Goal: Information Seeking & Learning: Understand process/instructions

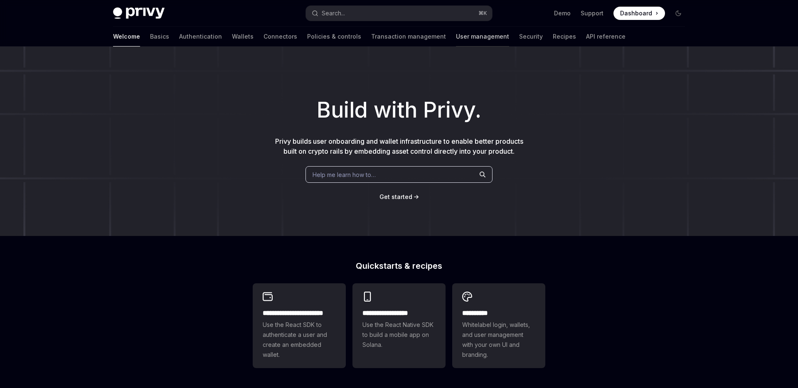
click at [456, 30] on link "User management" at bounding box center [482, 37] width 53 height 20
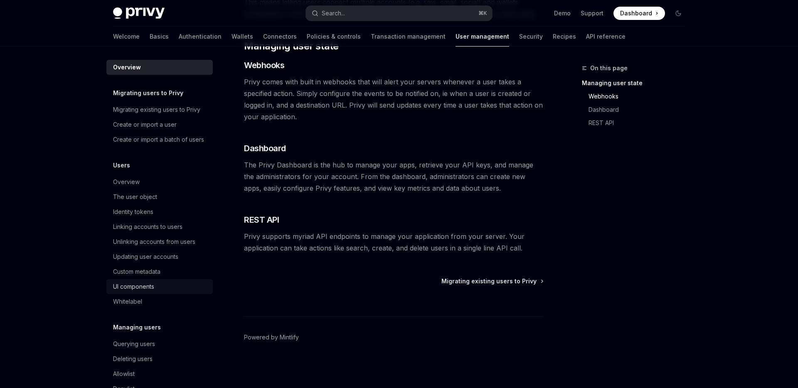
scroll to position [82, 0]
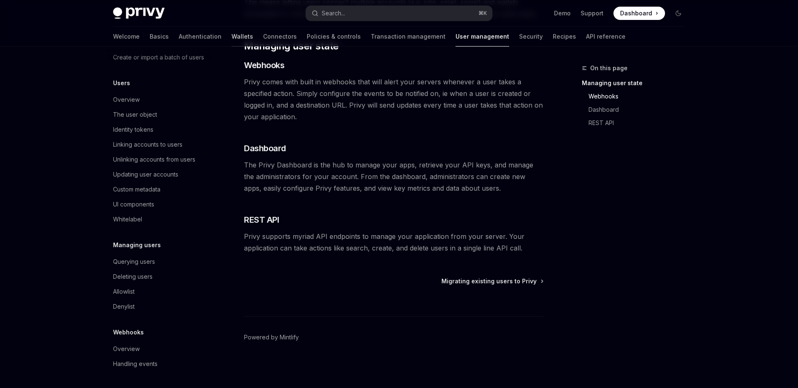
click at [231, 36] on link "Wallets" at bounding box center [242, 37] width 22 height 20
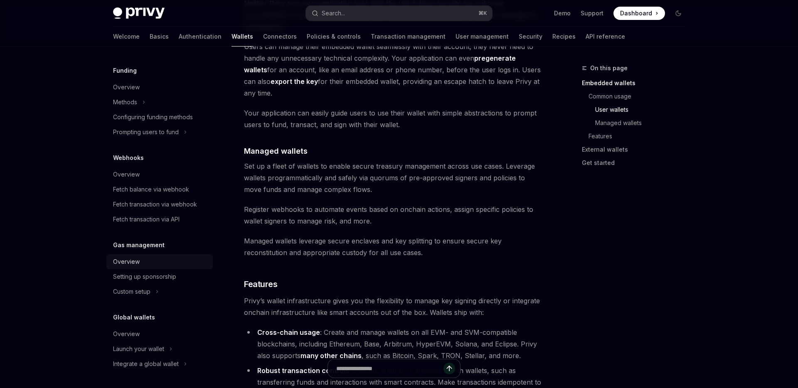
scroll to position [752, 0]
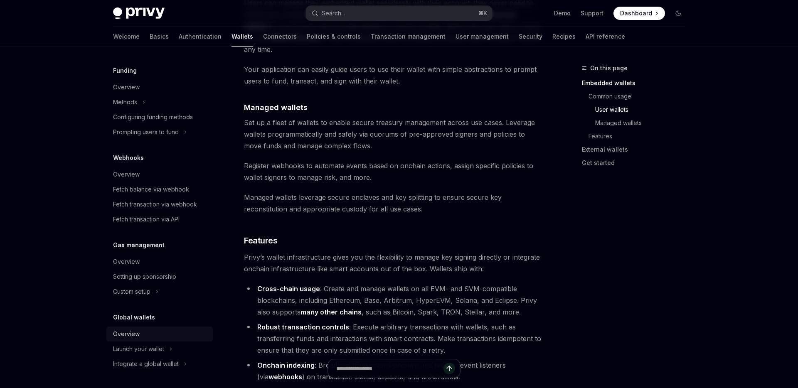
click at [135, 333] on div "Overview" at bounding box center [126, 334] width 27 height 10
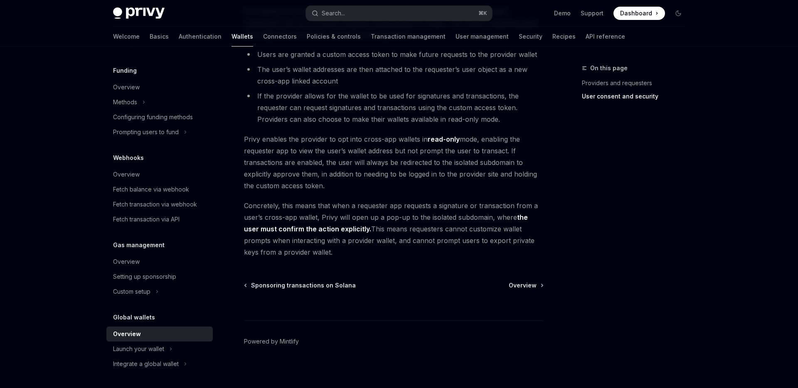
scroll to position [672, 0]
click at [132, 344] on div "Launch your wallet" at bounding box center [138, 349] width 51 height 10
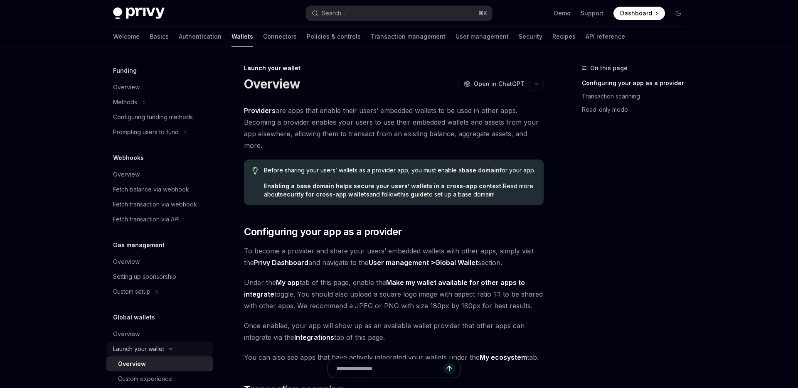
scroll to position [356, 0]
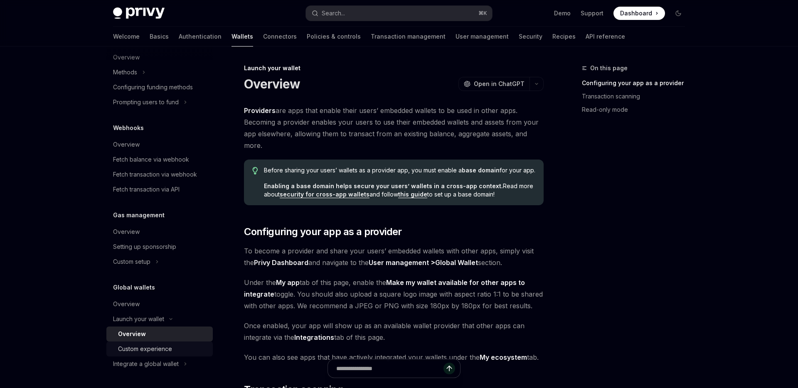
click at [151, 349] on div "Custom experience" at bounding box center [145, 349] width 54 height 10
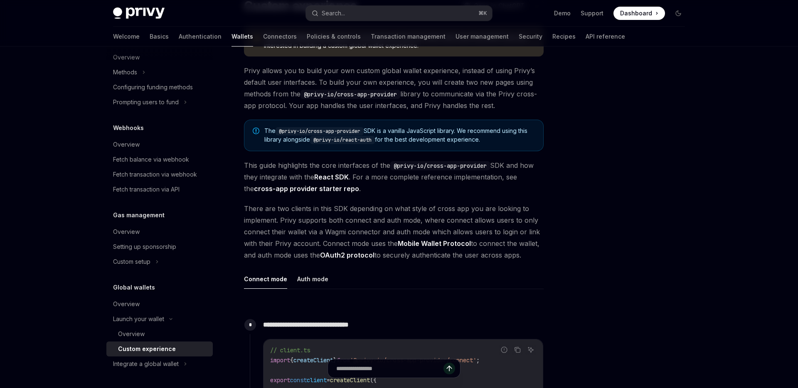
scroll to position [115, 0]
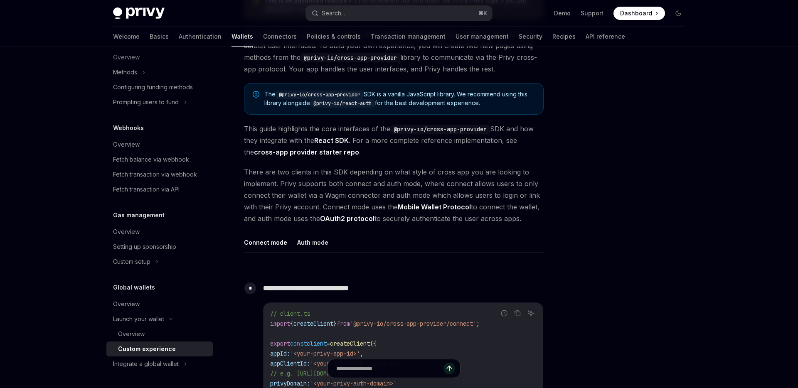
click at [303, 239] on button "Auth mode" at bounding box center [312, 243] width 31 height 20
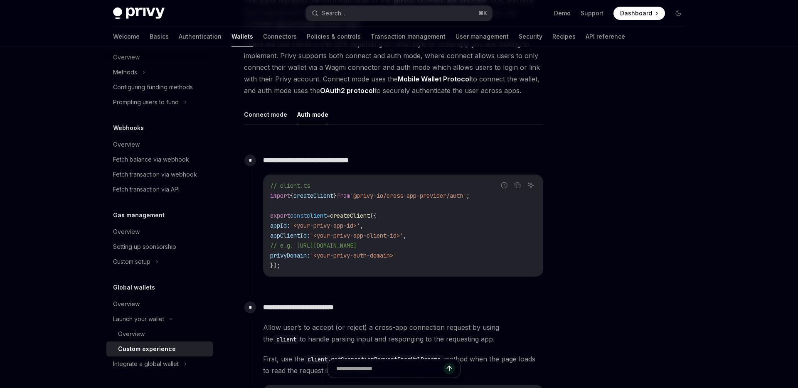
scroll to position [223, 0]
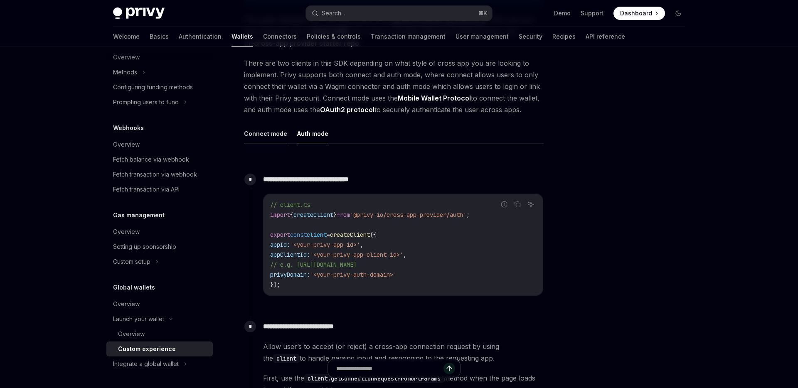
click at [262, 140] on button "Connect mode" at bounding box center [265, 134] width 43 height 20
click at [281, 128] on button "Connect mode" at bounding box center [265, 134] width 43 height 20
click at [292, 132] on ul "Connect mode Auth mode" at bounding box center [394, 134] width 300 height 20
click at [300, 134] on button "Auth mode" at bounding box center [312, 134] width 31 height 20
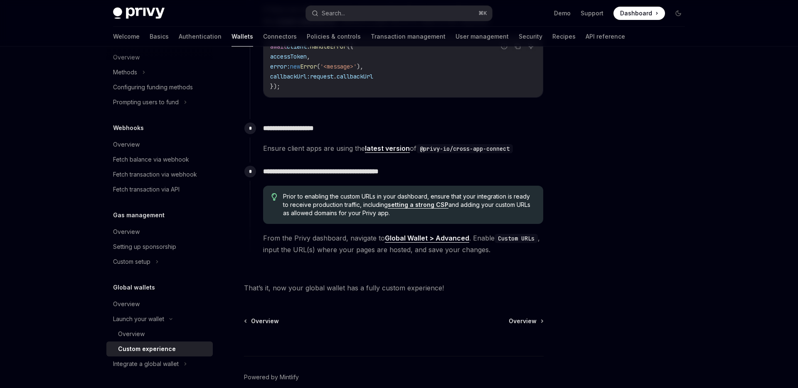
scroll to position [1486, 0]
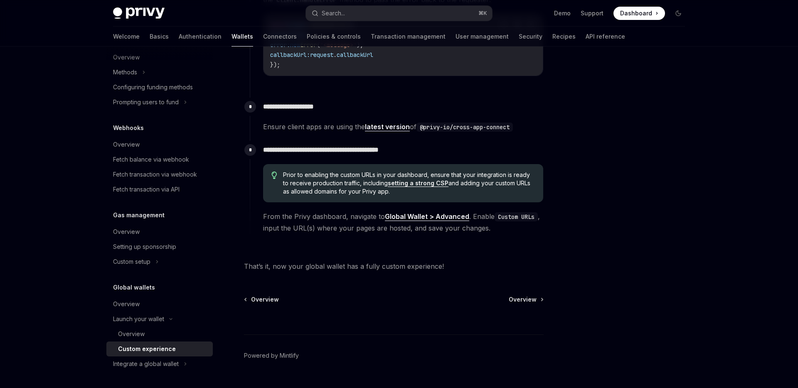
type textarea "*"
